Goal: Information Seeking & Learning: Learn about a topic

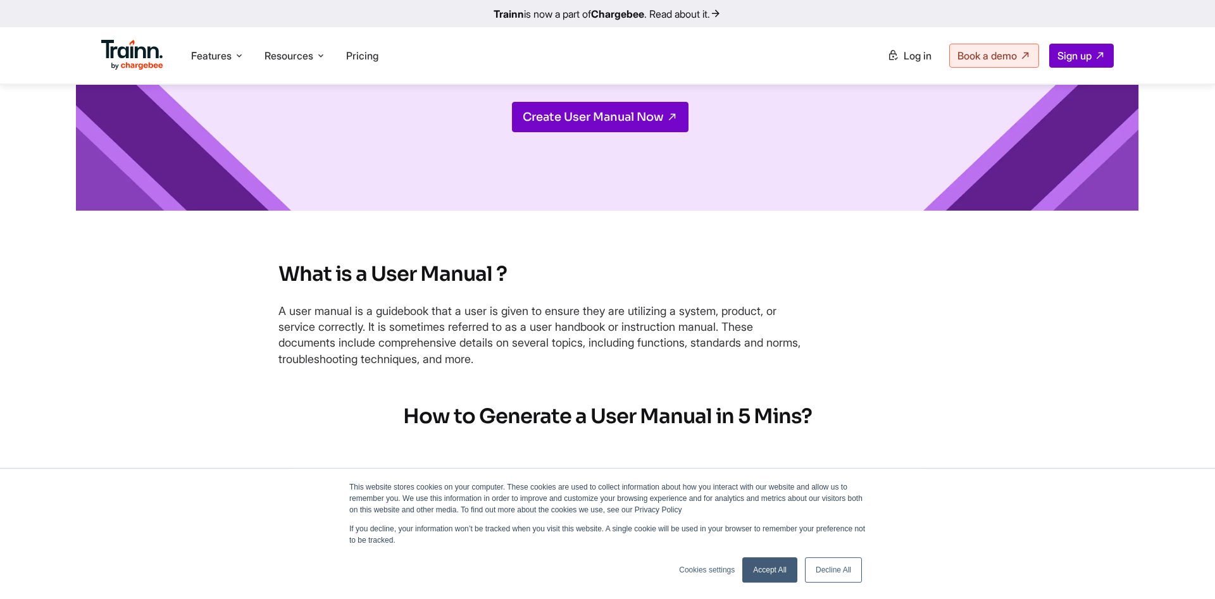
scroll to position [387, 0]
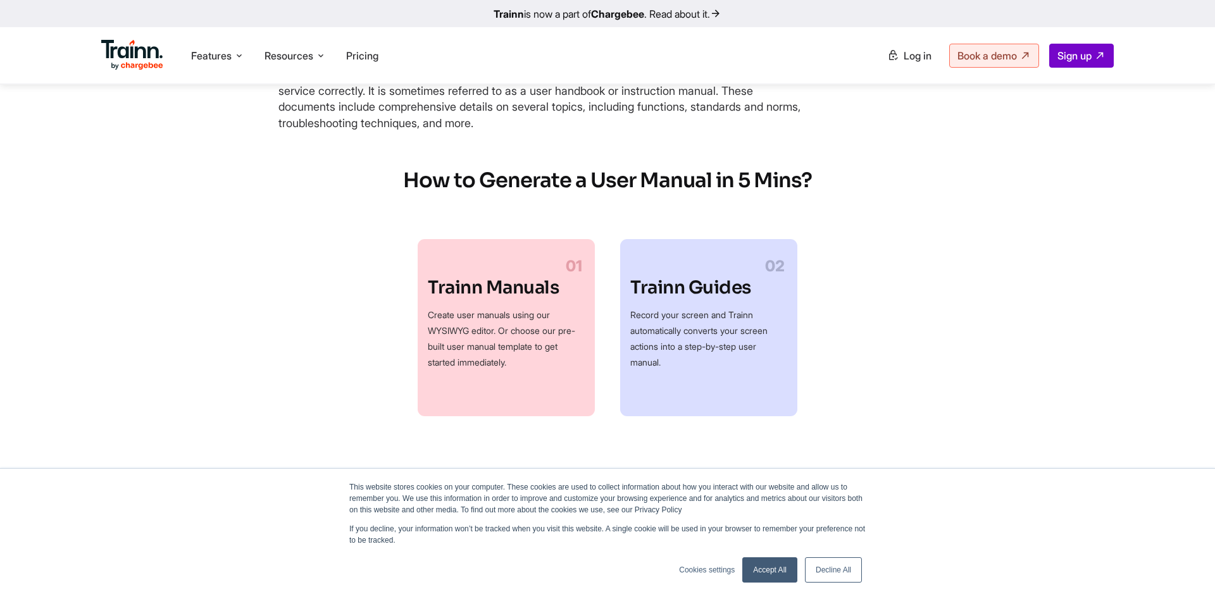
click at [775, 565] on link "Accept All" at bounding box center [769, 569] width 55 height 25
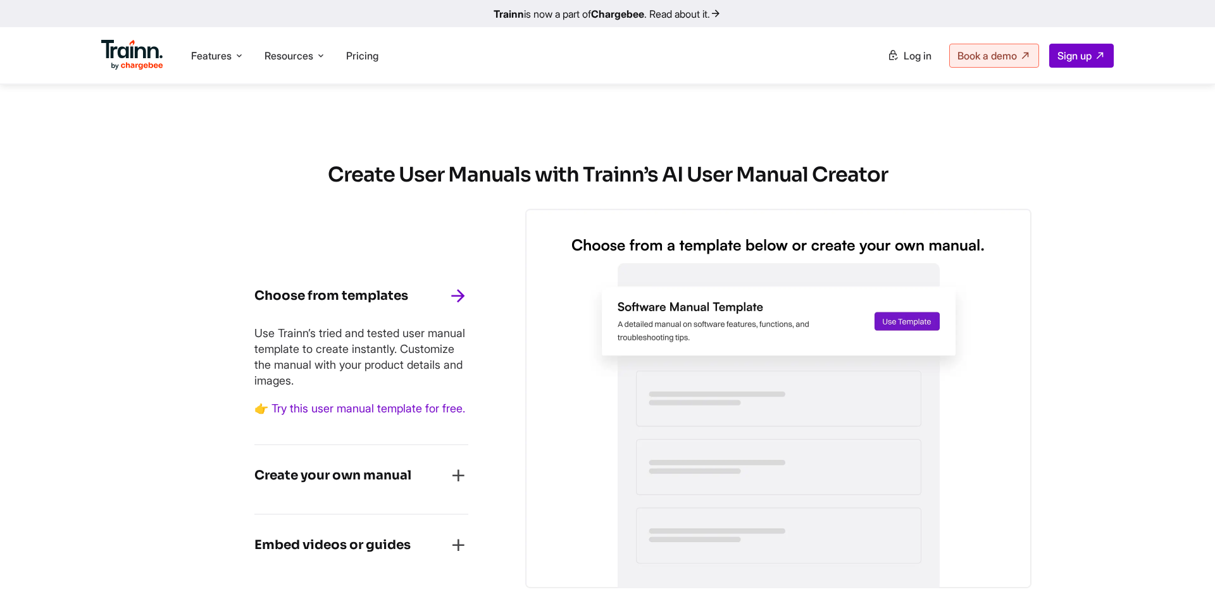
scroll to position [1097, 0]
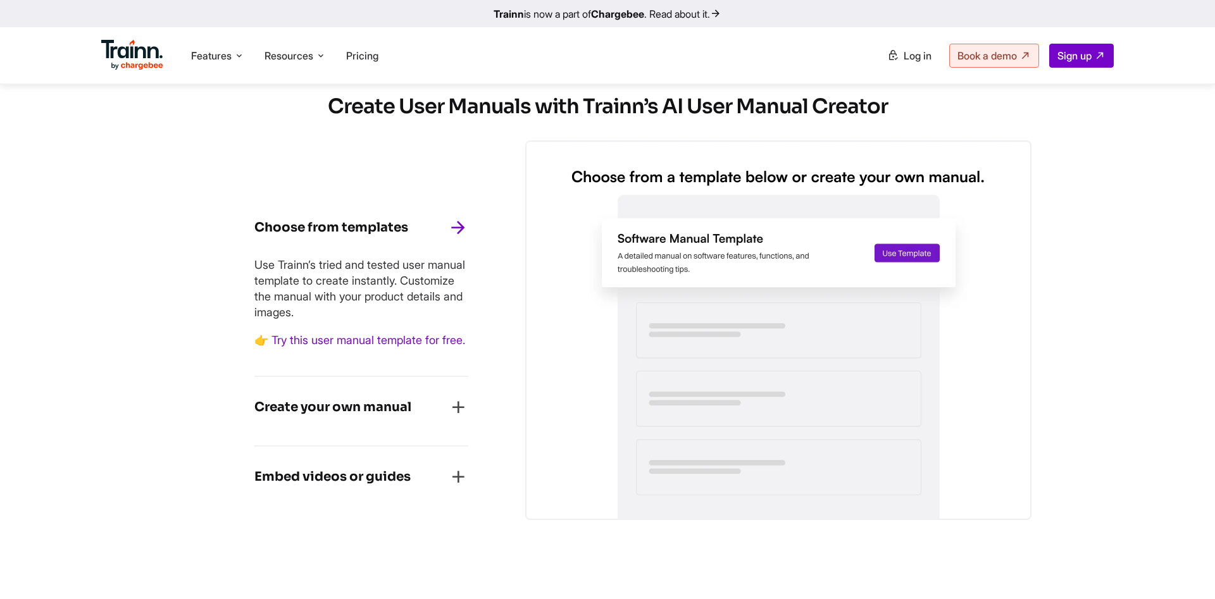
click at [366, 53] on span "Pricing" at bounding box center [362, 55] width 32 height 13
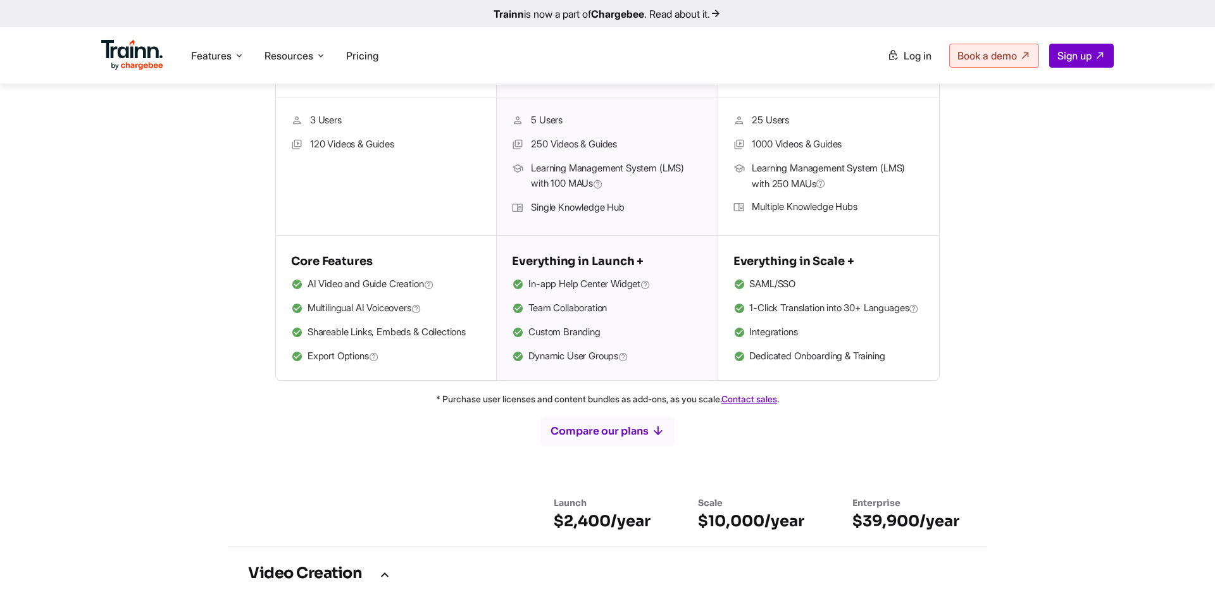
scroll to position [452, 0]
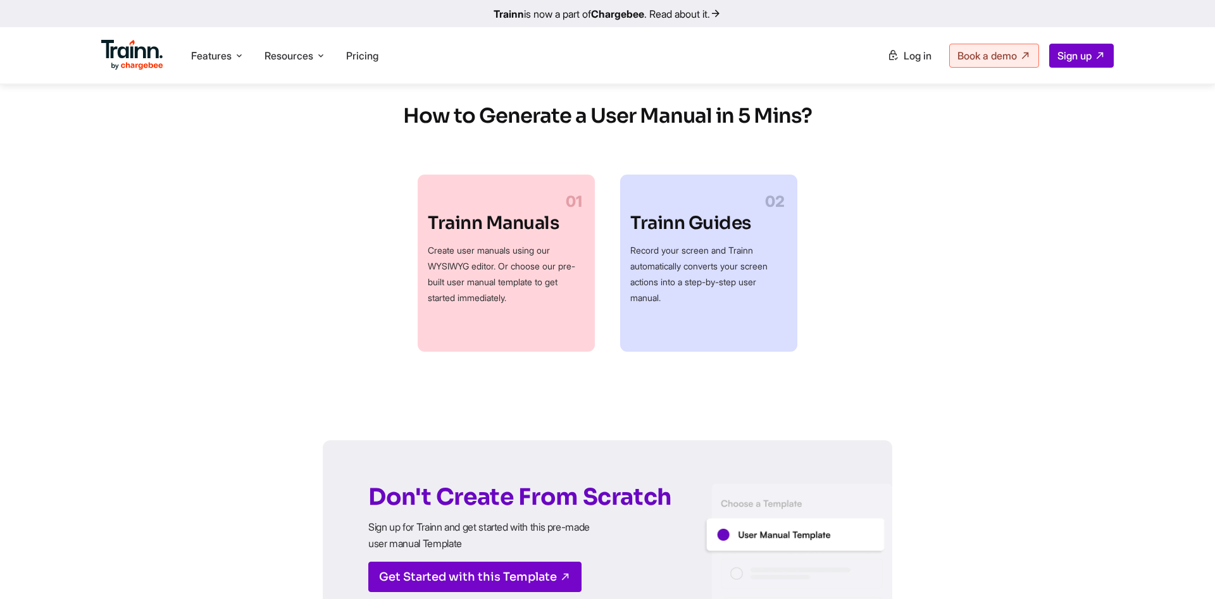
scroll to position [1097, 0]
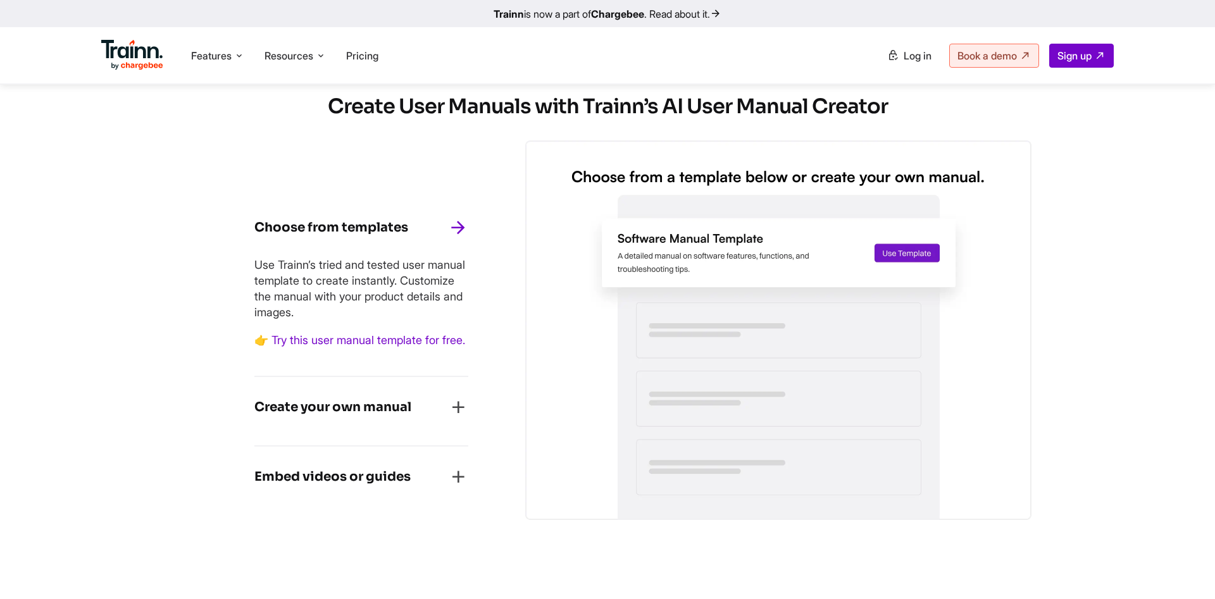
click at [1009, 178] on img at bounding box center [778, 330] width 506 height 380
drag, startPoint x: 328, startPoint y: 106, endPoint x: 888, endPoint y: 105, distance: 559.9
click at [888, 105] on h2 "Create User Manuals with Trainn’s AI User Manual Creator" at bounding box center [607, 107] width 820 height 27
drag, startPoint x: 871, startPoint y: 109, endPoint x: 283, endPoint y: 94, distance: 588.5
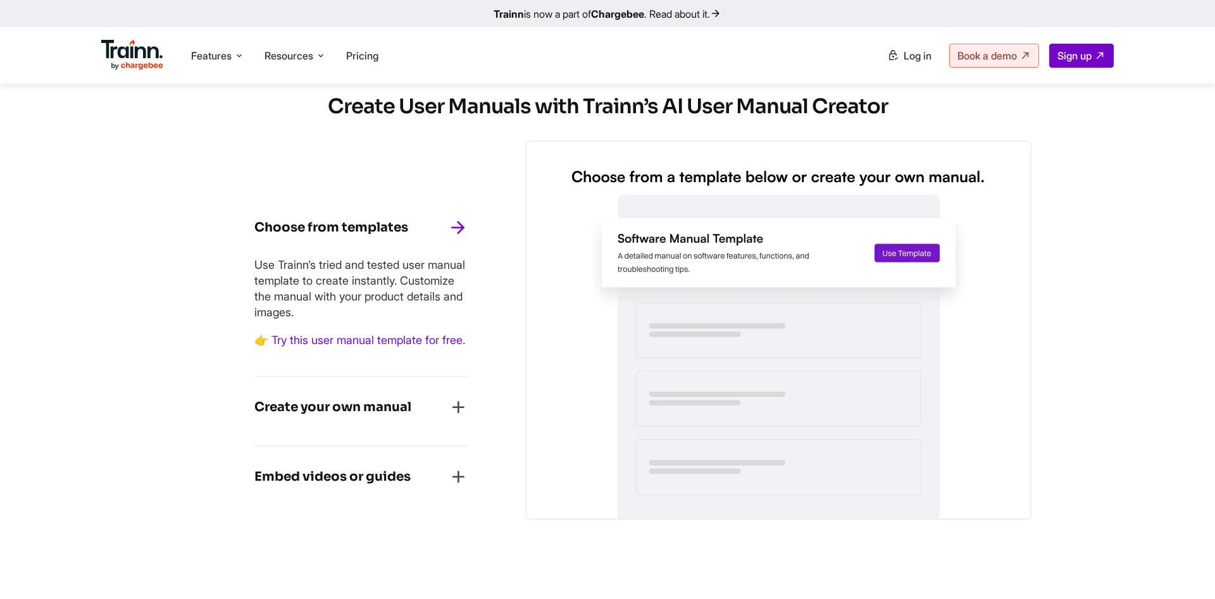
click at [283, 94] on div "Create User Manuals with Trainn’s AI User Manual Creator Choose from templates …" at bounding box center [607, 302] width 911 height 492
click at [323, 106] on h2 "Create User Manuals with Trainn’s AI User Manual Creator" at bounding box center [607, 107] width 820 height 27
drag, startPoint x: 327, startPoint y: 109, endPoint x: 891, endPoint y: 119, distance: 564.4
click at [891, 119] on h2 "Create User Manuals with Trainn’s AI User Manual Creator" at bounding box center [607, 107] width 820 height 27
click at [893, 118] on h2 "Create User Manuals with Trainn’s AI User Manual Creator" at bounding box center [607, 107] width 820 height 27
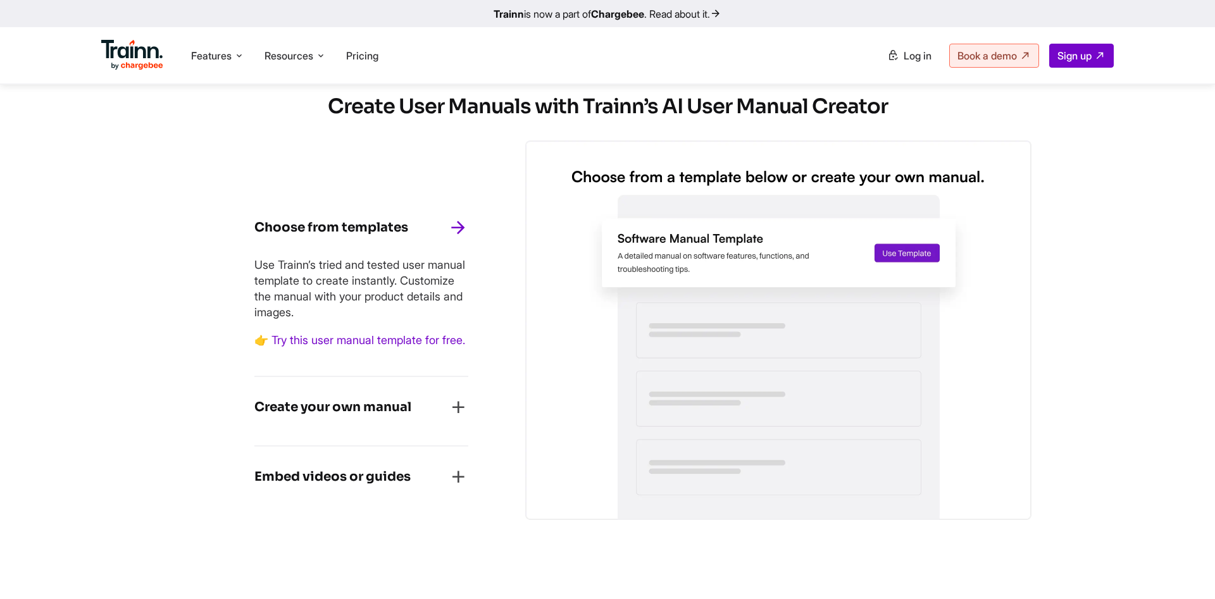
drag, startPoint x: 892, startPoint y: 106, endPoint x: 333, endPoint y: 89, distance: 558.8
click at [333, 89] on div "Create User Manuals with Trainn’s AI User Manual Creator Choose from templates …" at bounding box center [607, 302] width 911 height 492
click at [333, 96] on h2 "Create User Manuals with Trainn’s AI User Manual Creator" at bounding box center [607, 107] width 820 height 27
drag, startPoint x: 333, startPoint y: 99, endPoint x: 886, endPoint y: 115, distance: 553.8
click at [886, 115] on h2 "Create User Manuals with Trainn’s AI User Manual Creator" at bounding box center [607, 107] width 820 height 27
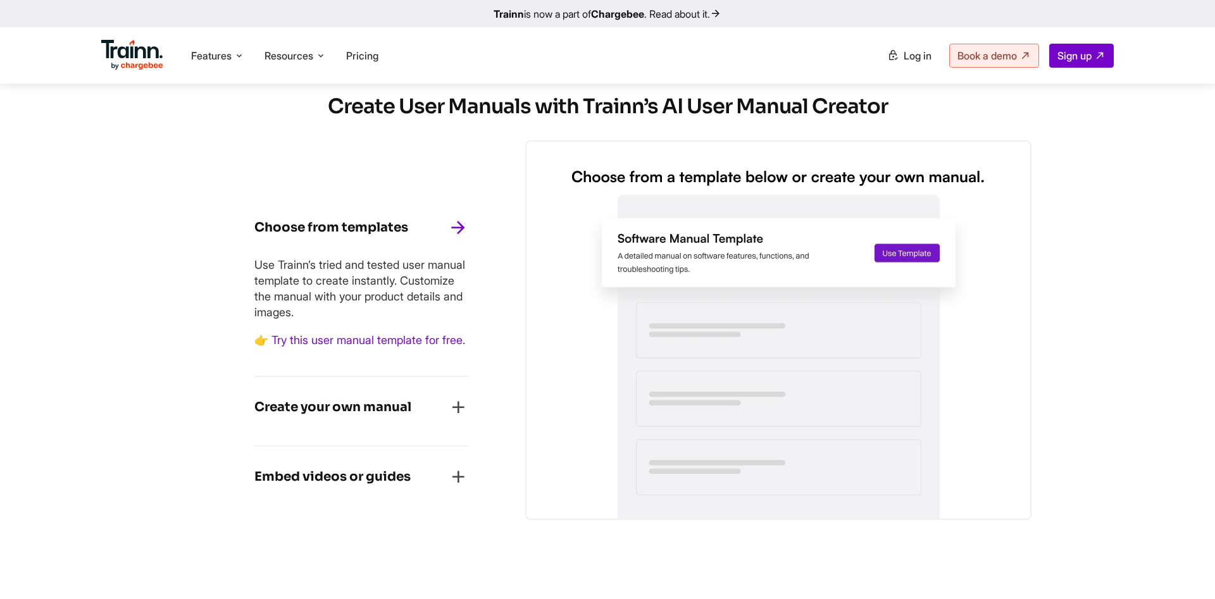
click at [886, 113] on h2 "Create User Manuals with Trainn’s AI User Manual Creator" at bounding box center [607, 107] width 820 height 27
drag, startPoint x: 886, startPoint y: 111, endPoint x: 331, endPoint y: 109, distance: 554.8
click at [331, 109] on h2 "Create User Manuals with Trainn’s AI User Manual Creator" at bounding box center [607, 107] width 820 height 27
click at [330, 108] on h2 "Create User Manuals with Trainn’s AI User Manual Creator" at bounding box center [607, 107] width 820 height 27
drag, startPoint x: 328, startPoint y: 102, endPoint x: 894, endPoint y: 121, distance: 566.5
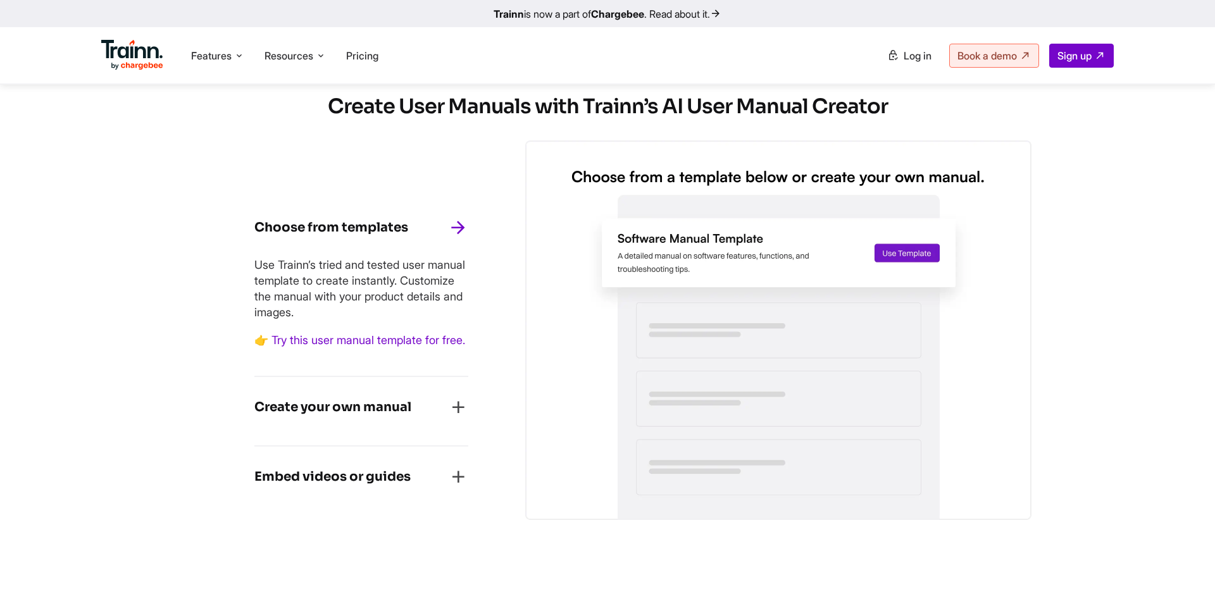
click at [894, 121] on div "Create User Manuals with Trainn’s AI User Manual Creator Choose from templates …" at bounding box center [607, 302] width 911 height 492
click at [901, 115] on h2 "Create User Manuals with Trainn’s AI User Manual Creator" at bounding box center [607, 107] width 820 height 27
